Goal: Navigation & Orientation: Find specific page/section

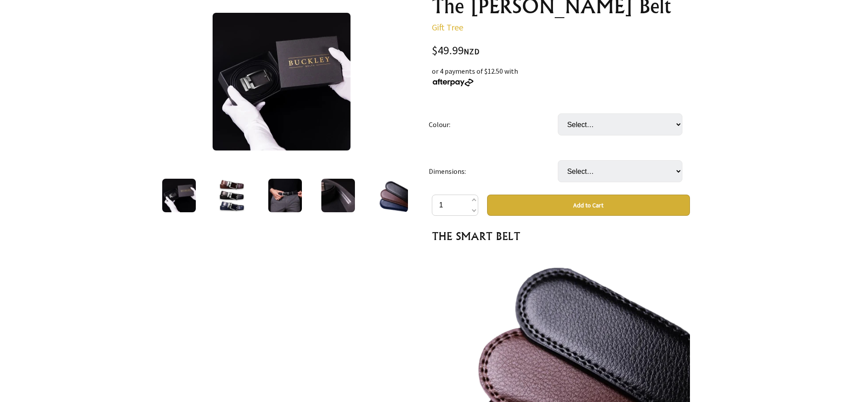
scroll to position [88, 0]
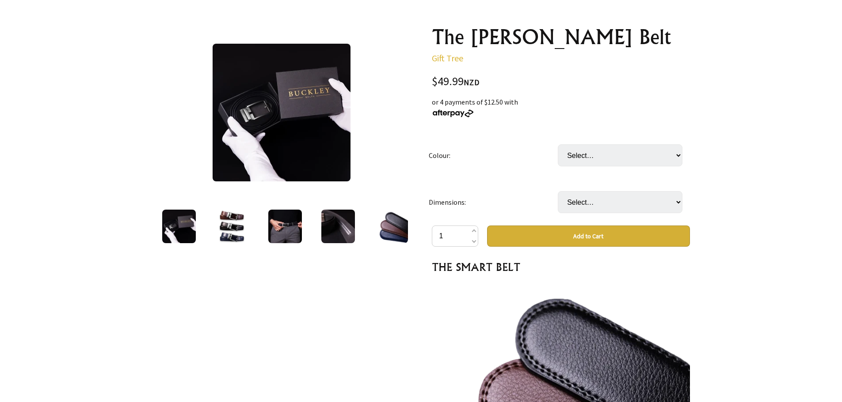
click at [232, 237] on img at bounding box center [232, 227] width 34 height 34
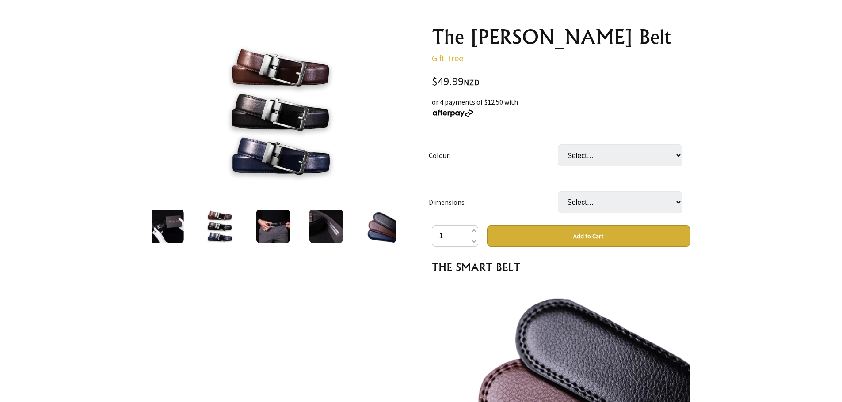
click at [267, 222] on img at bounding box center [273, 227] width 34 height 34
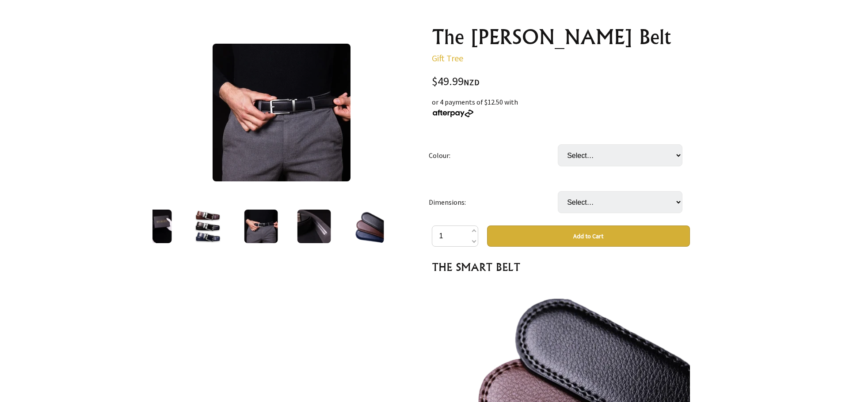
click at [310, 227] on img at bounding box center [314, 227] width 34 height 34
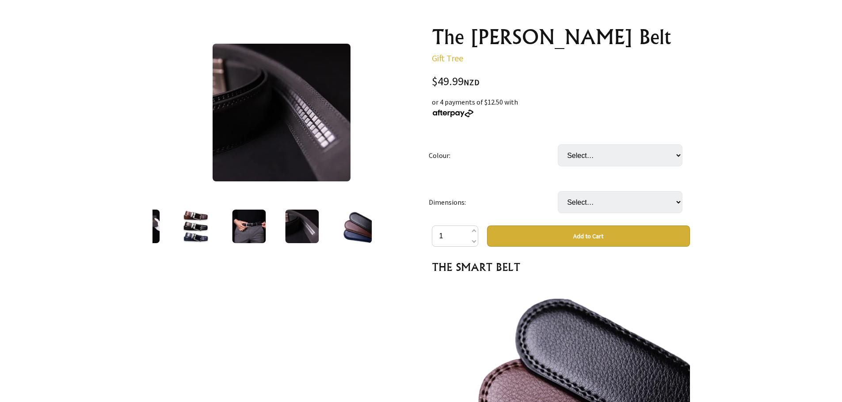
click at [361, 230] on img at bounding box center [355, 227] width 34 height 34
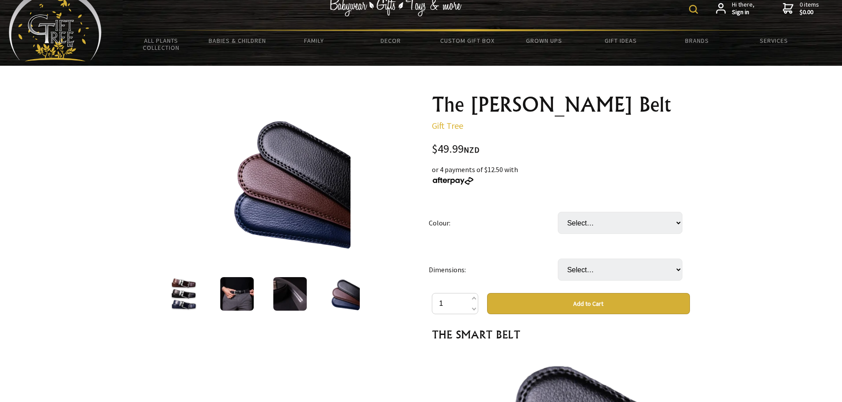
scroll to position [0, 0]
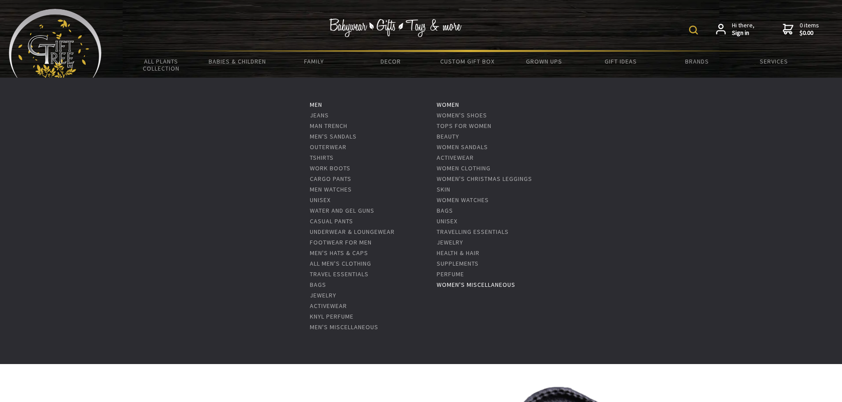
click at [469, 284] on link "Women's Miscellaneous" at bounding box center [475, 285] width 79 height 8
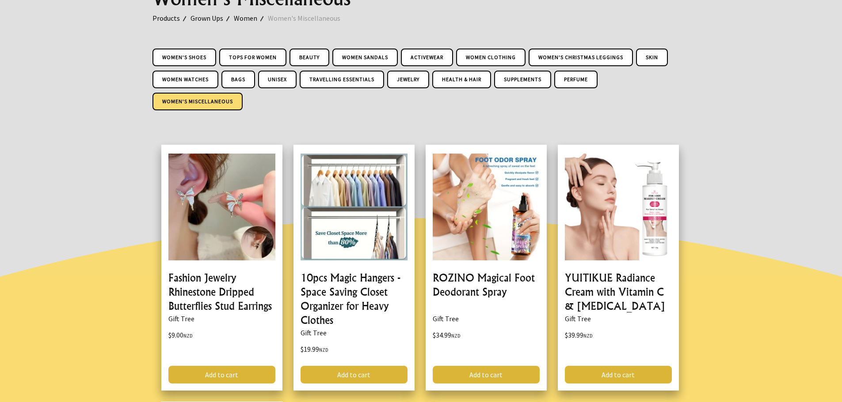
scroll to position [133, 0]
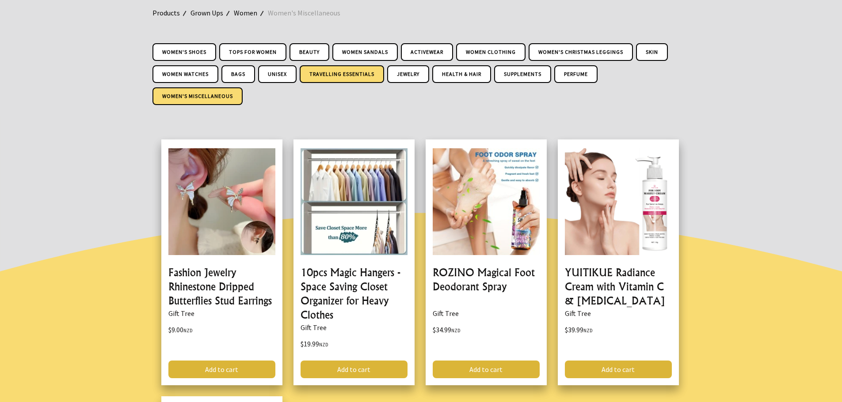
click at [333, 80] on link "Travelling Essentials" at bounding box center [342, 74] width 84 height 18
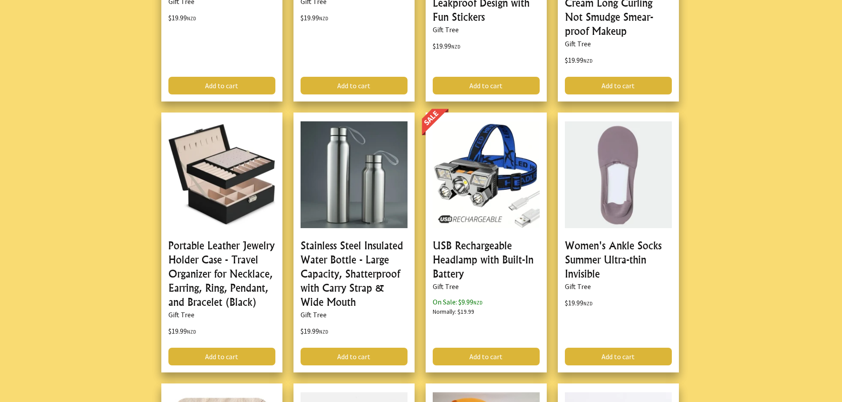
scroll to position [574, 0]
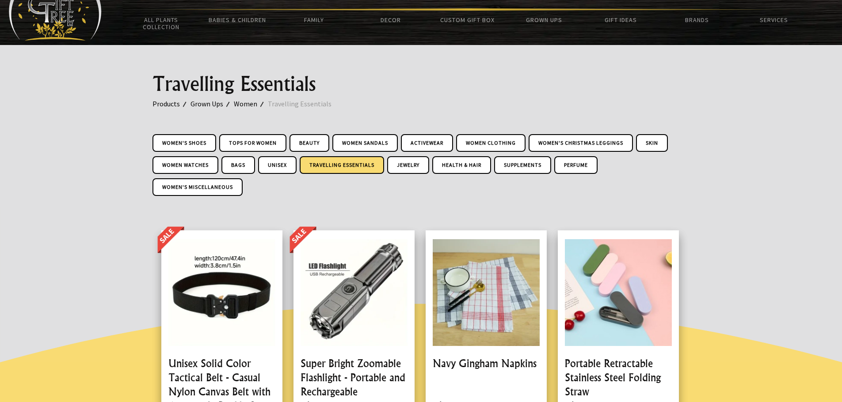
scroll to position [0, 0]
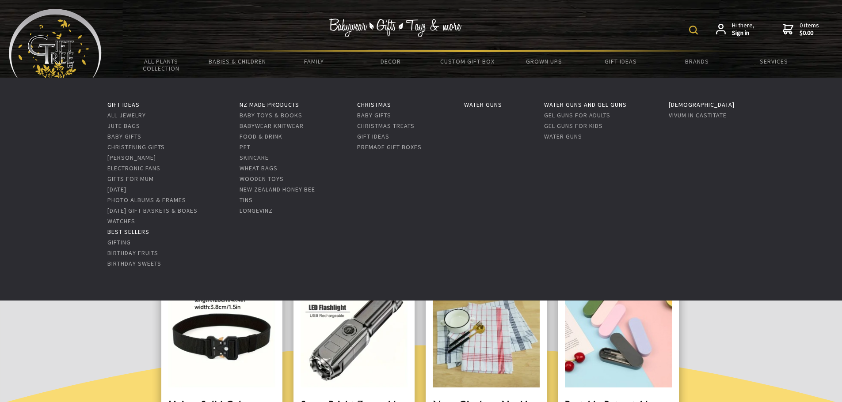
click at [125, 231] on link "Best Sellers" at bounding box center [128, 232] width 42 height 8
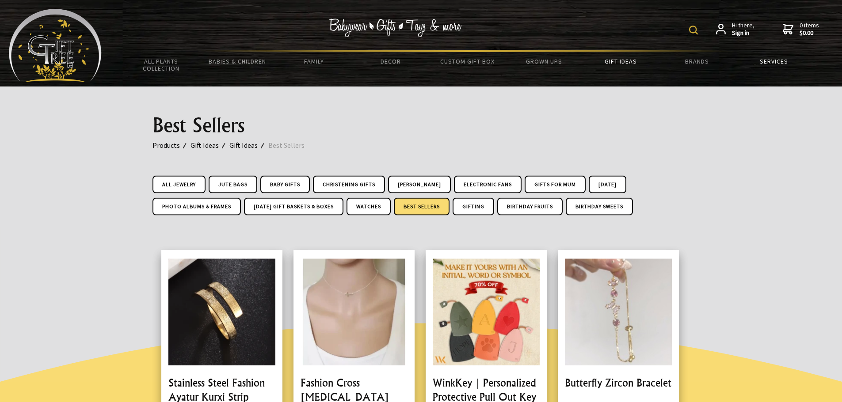
click at [771, 58] on link "Services" at bounding box center [773, 61] width 76 height 19
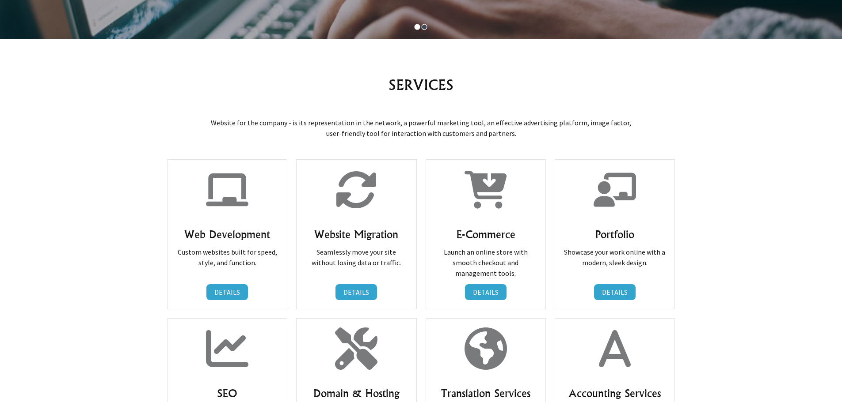
scroll to position [353, 0]
